Goal: Transaction & Acquisition: Purchase product/service

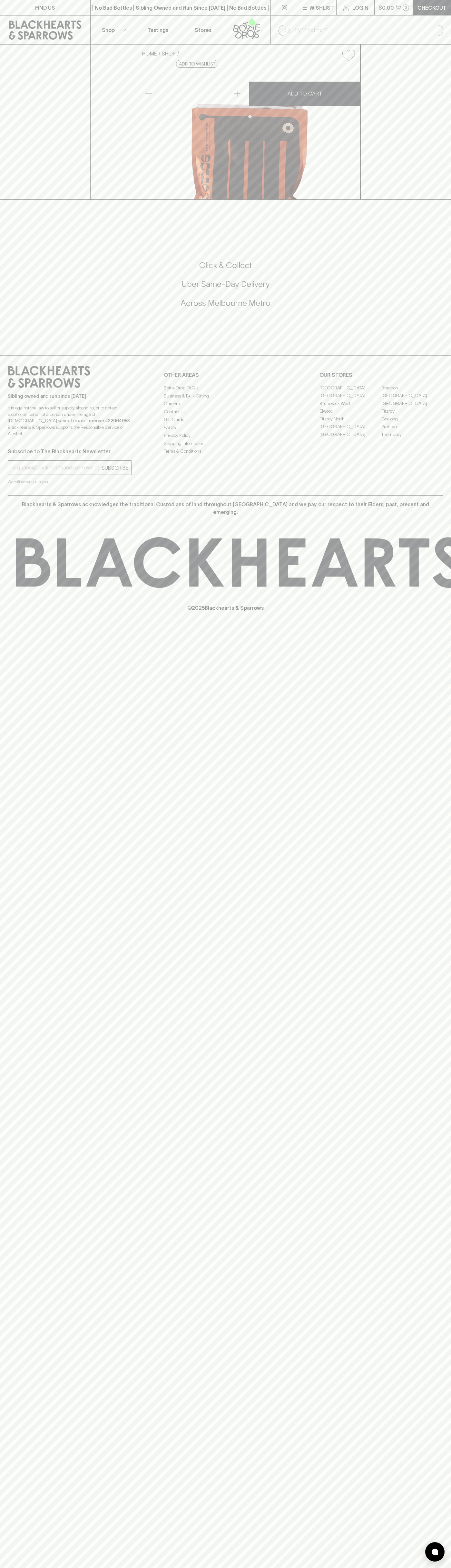
click at [268, 14] on div "| No Bad Bottles | Sibling Owned and Run Since [DATE] | No Bad Bottles | Siblin…" at bounding box center [181, 7] width 181 height 16
click at [441, 342] on div "Click & Collect Uber Same-Day Delivery Across [GEOGRAPHIC_DATA] Metro" at bounding box center [225, 284] width 435 height 116
click at [433, 1568] on html "FIND US | No Bad Bottles | Sibling Owned and Run Since [DATE] | No Bad Bottles …" at bounding box center [226, 784] width 451 height 1568
click at [27, 200] on div "HOME SHOP Really Good Licorice Chocolate $10.00 Add to wishlist No Further Disc…" at bounding box center [226, 122] width 451 height 155
